Goal: Check status

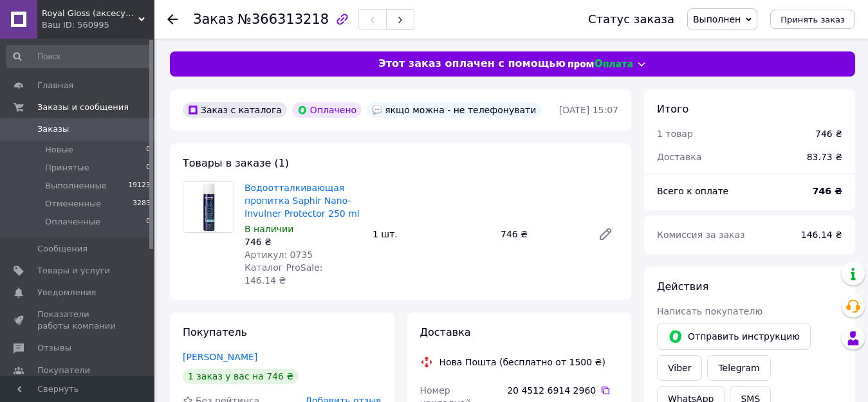
scroll to position [64, 0]
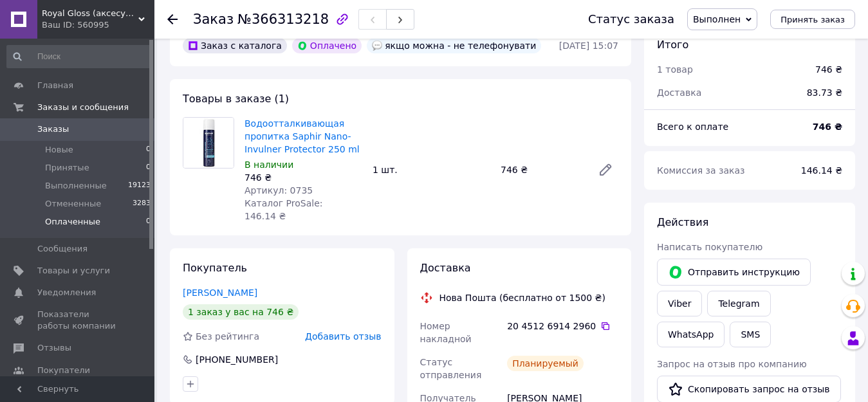
click at [75, 220] on span "Оплаченные" at bounding box center [72, 222] width 55 height 12
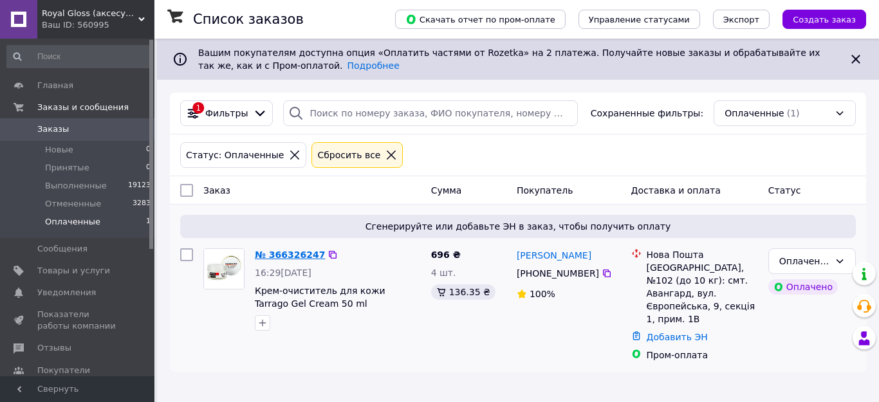
click at [294, 258] on link "№ 366326247" at bounding box center [290, 255] width 70 height 10
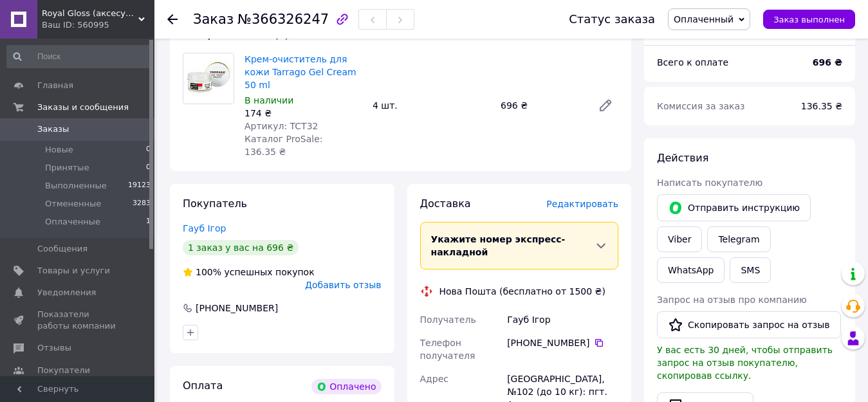
scroll to position [64, 0]
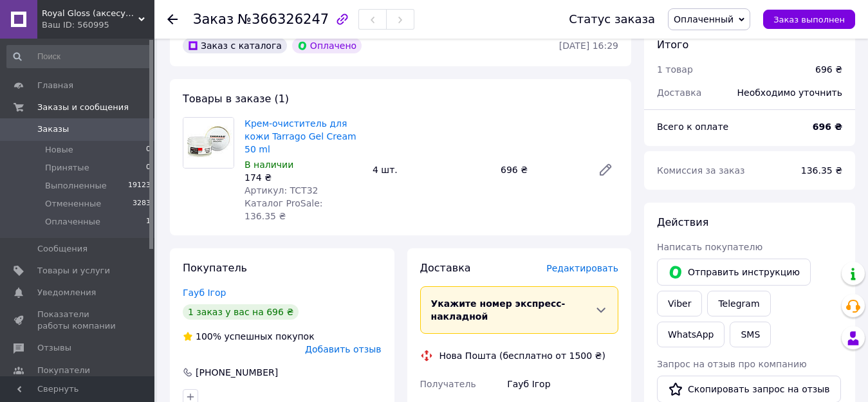
click at [291, 185] on span "Артикул: TCT32" at bounding box center [281, 190] width 73 height 10
copy span "TCT32"
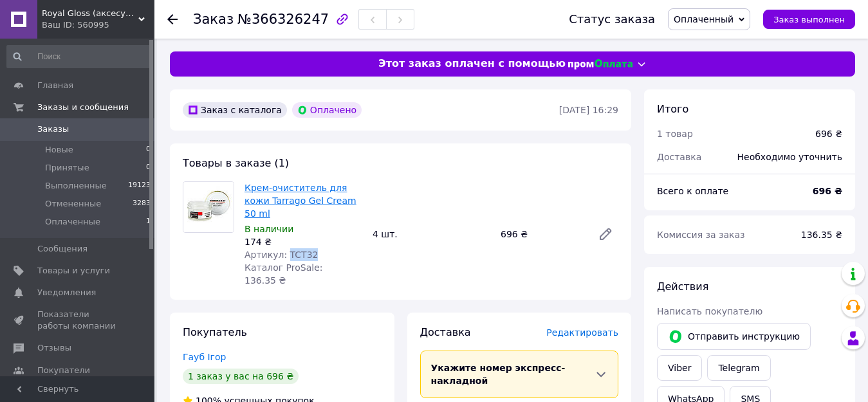
click at [273, 189] on link "Крем-очиститель для кожи Tarrago Gel Cream 50 ml" at bounding box center [301, 201] width 112 height 36
